Goal: Information Seeking & Learning: Learn about a topic

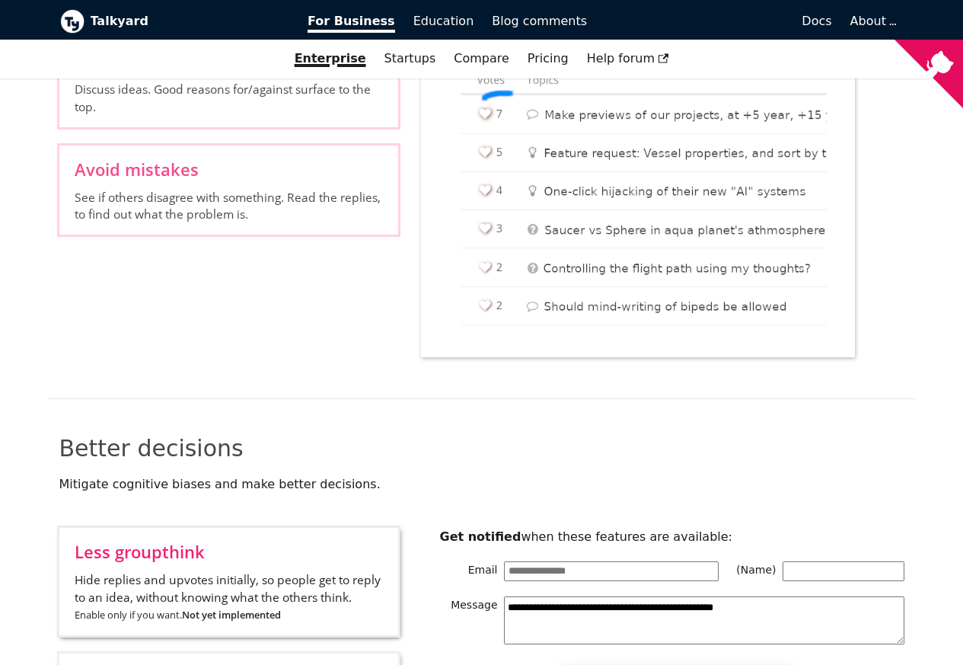
scroll to position [1644, 0]
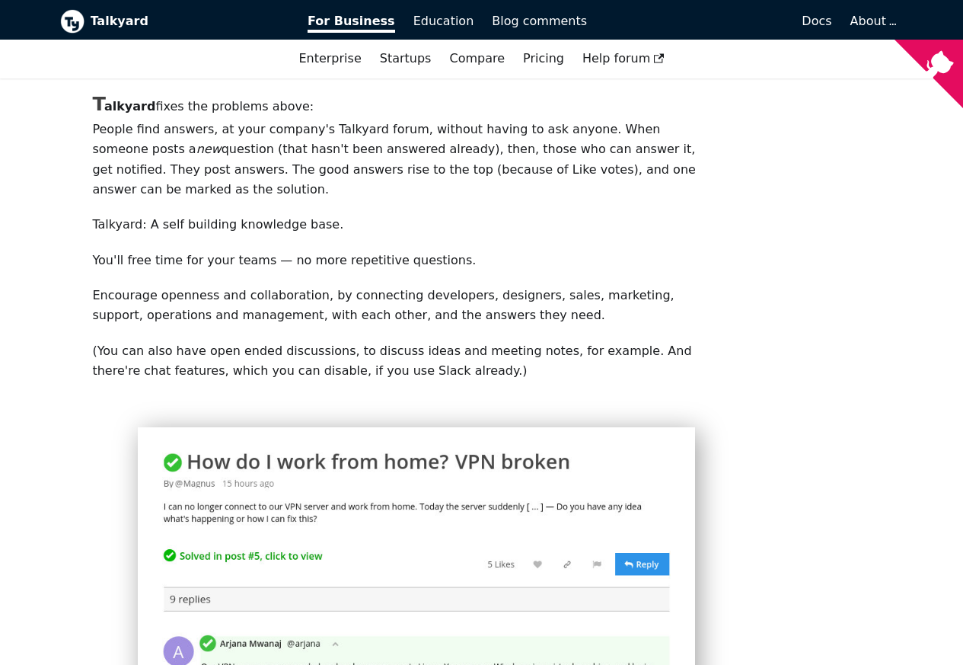
scroll to position [548, 0]
